Goal: Task Accomplishment & Management: Manage account settings

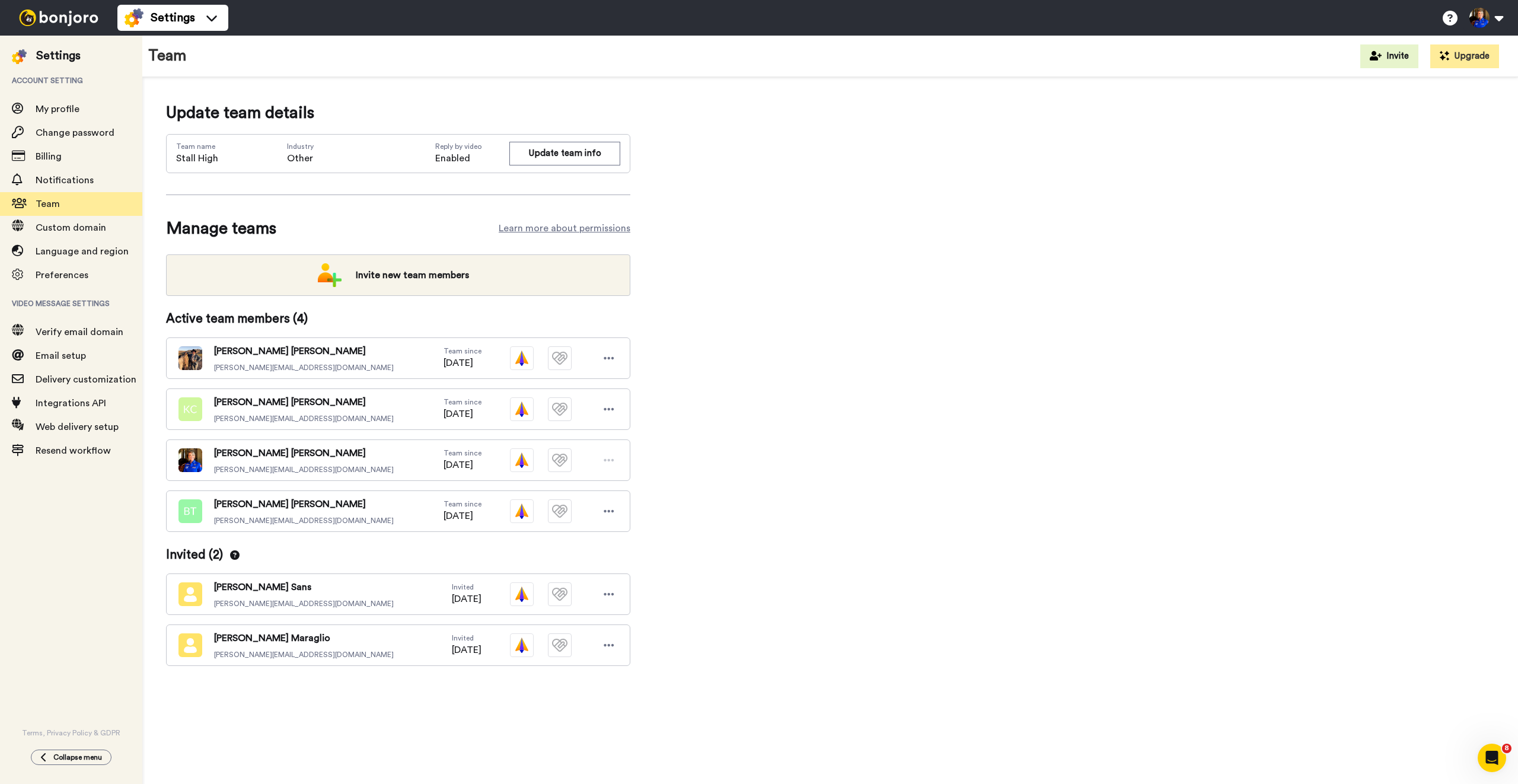
click at [759, 493] on div "Update team details Team name Stall High Industry Other Reply by video Enabled …" at bounding box center [830, 402] width 1328 height 603
click at [61, 410] on div "Integrations API" at bounding box center [71, 403] width 142 height 24
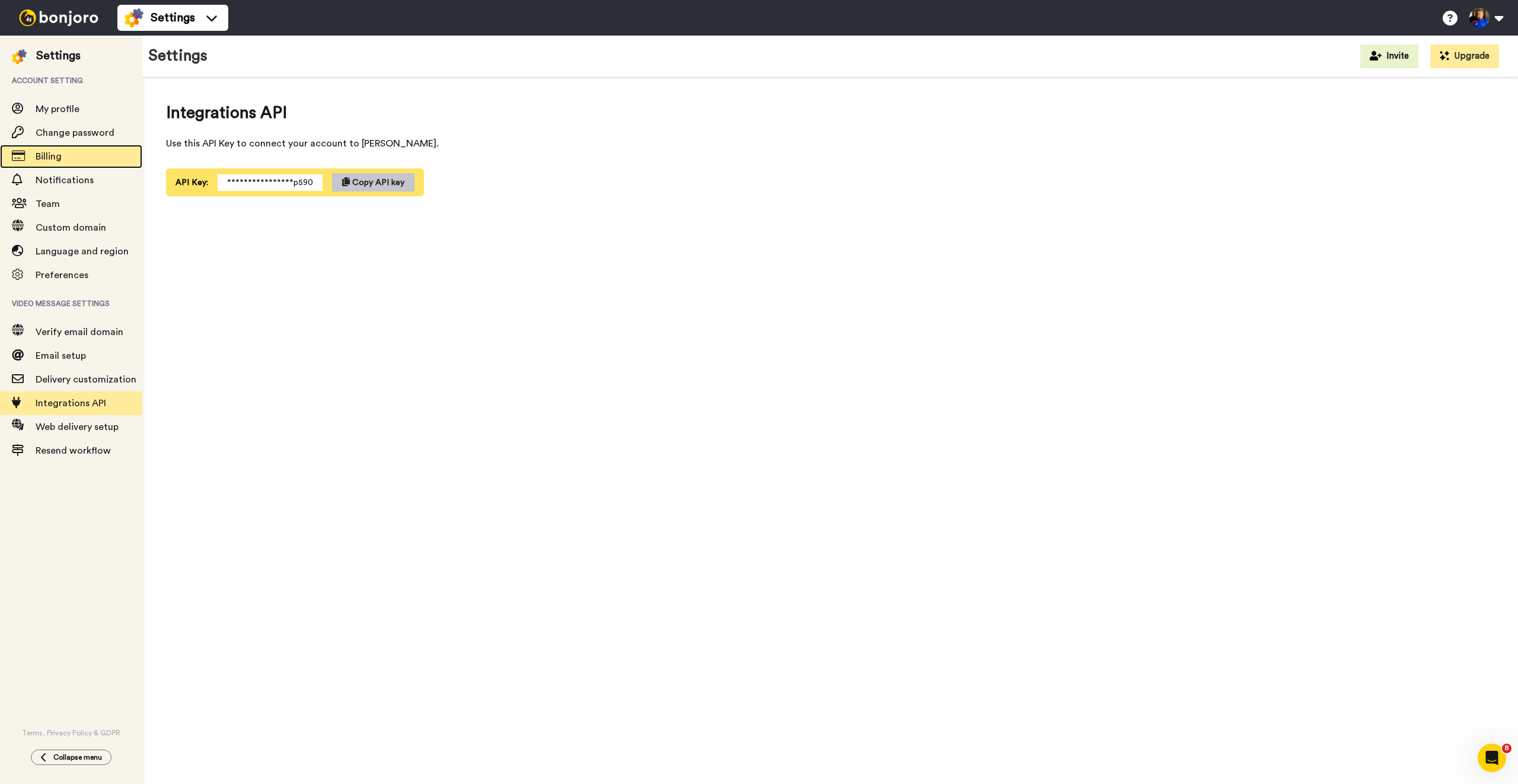
click at [93, 157] on span "Billing" at bounding box center [89, 156] width 107 height 14
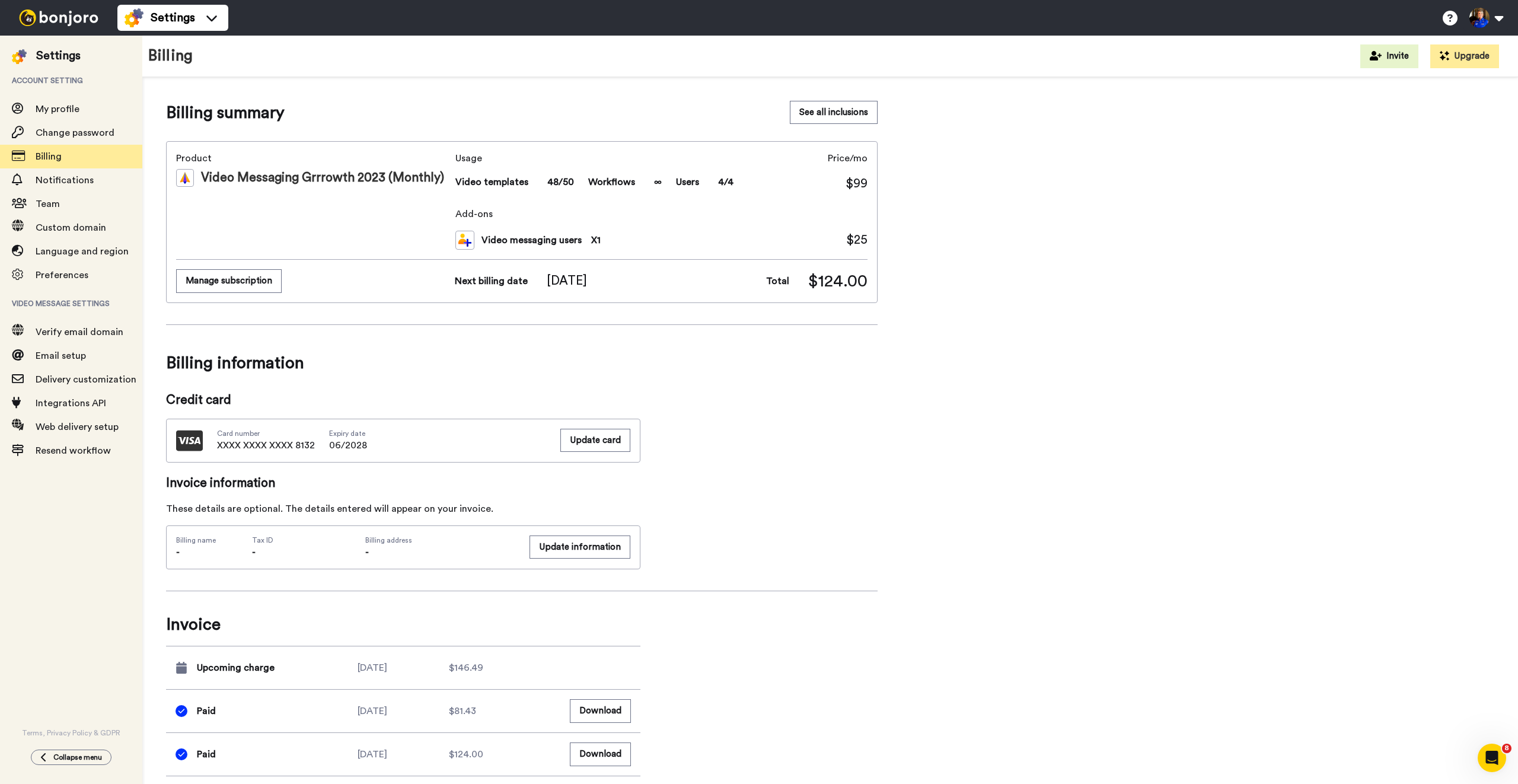
click at [1496, 764] on div "Open Intercom Messenger" at bounding box center [1490, 756] width 39 height 39
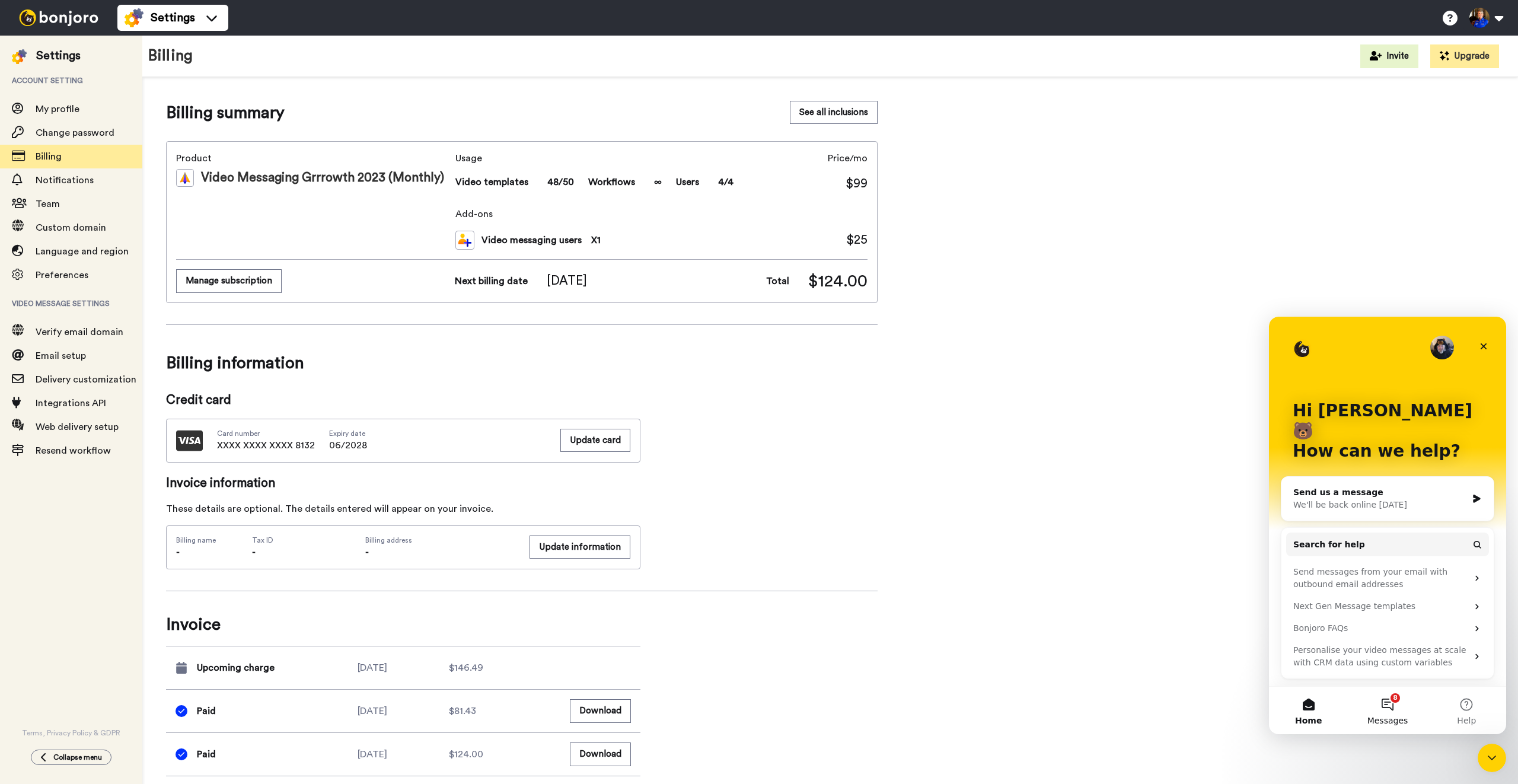
click at [1408, 713] on button "8 Messages" at bounding box center [1387, 710] width 79 height 47
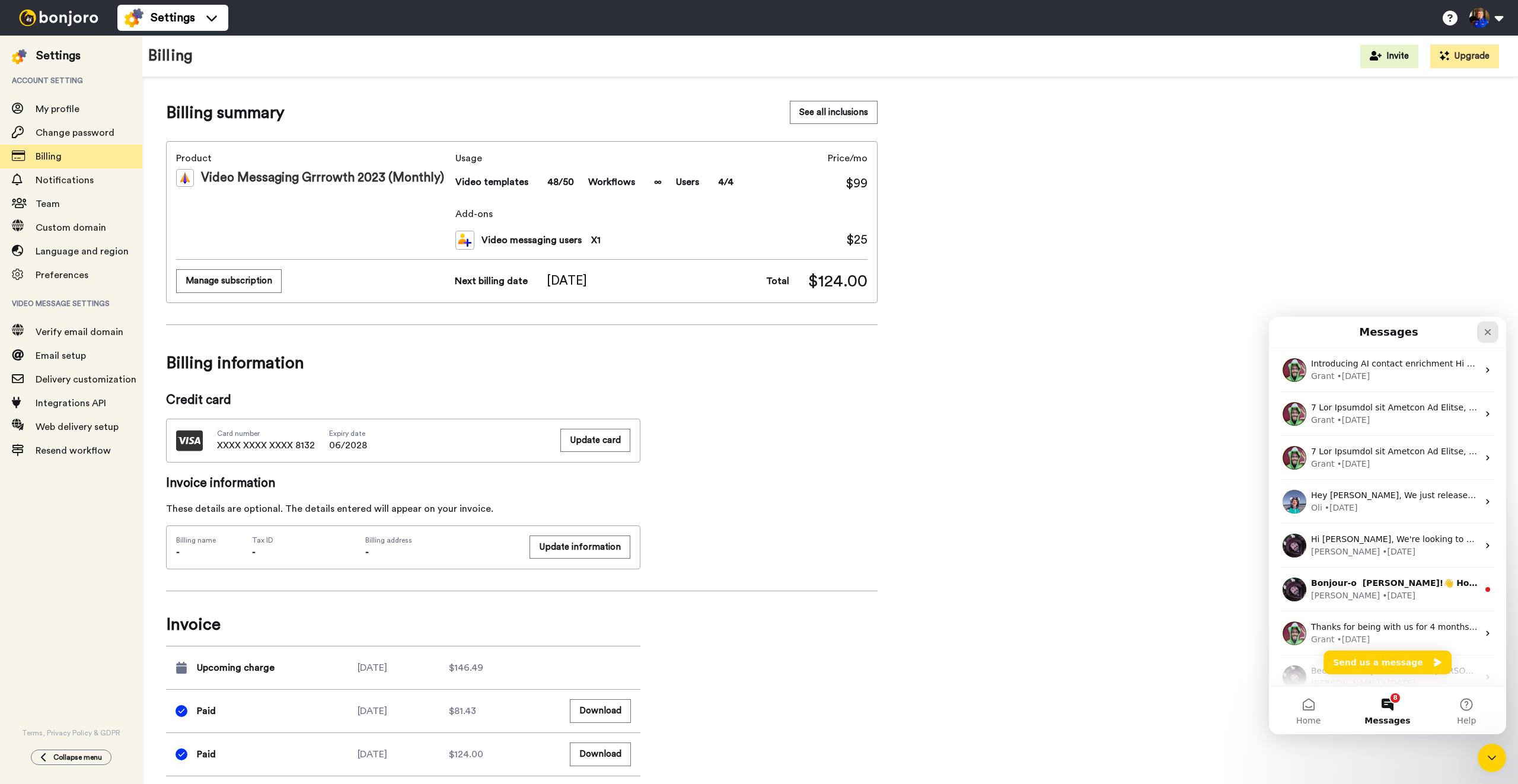
click at [1489, 337] on div "Close" at bounding box center [1487, 332] width 22 height 22
